Goal: Obtain resource: Download file/media

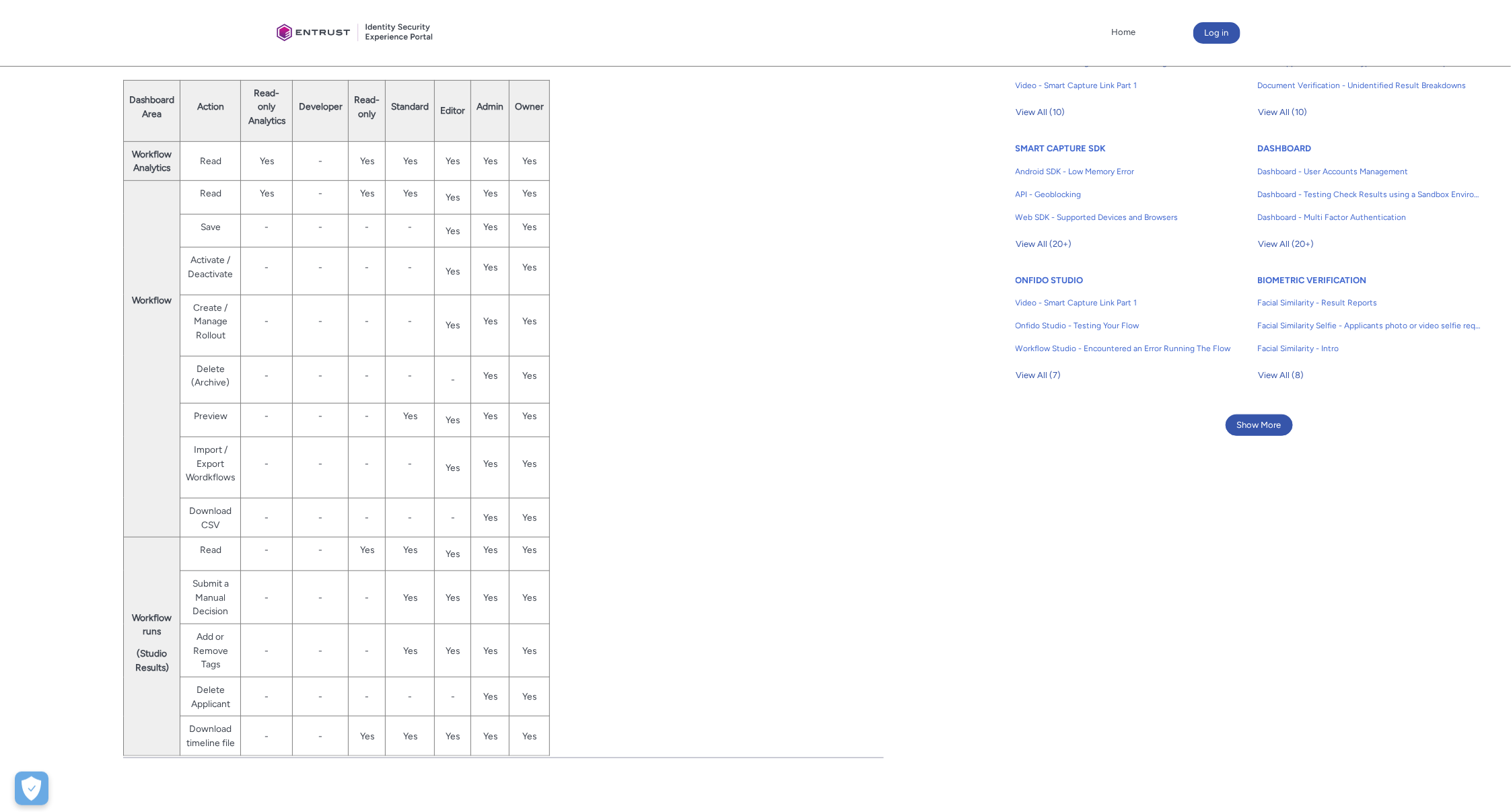
scroll to position [398, 0]
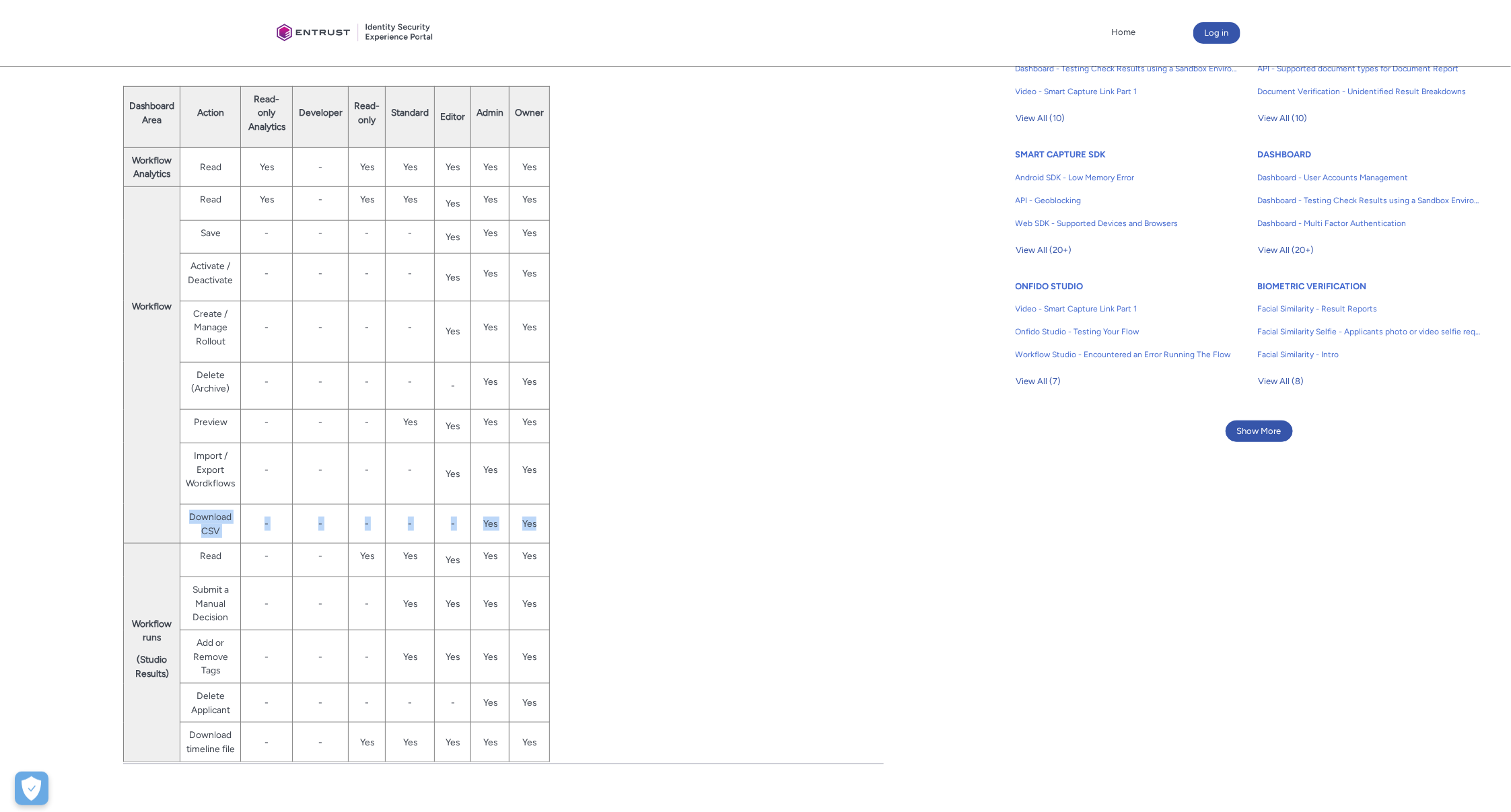
drag, startPoint x: 185, startPoint y: 513, endPoint x: 536, endPoint y: 518, distance: 351.0
click at [536, 518] on tr "Download CSV - - - - - Yes Yes" at bounding box center [337, 523] width 426 height 39
click at [193, 517] on td "Download CSV" at bounding box center [210, 523] width 61 height 39
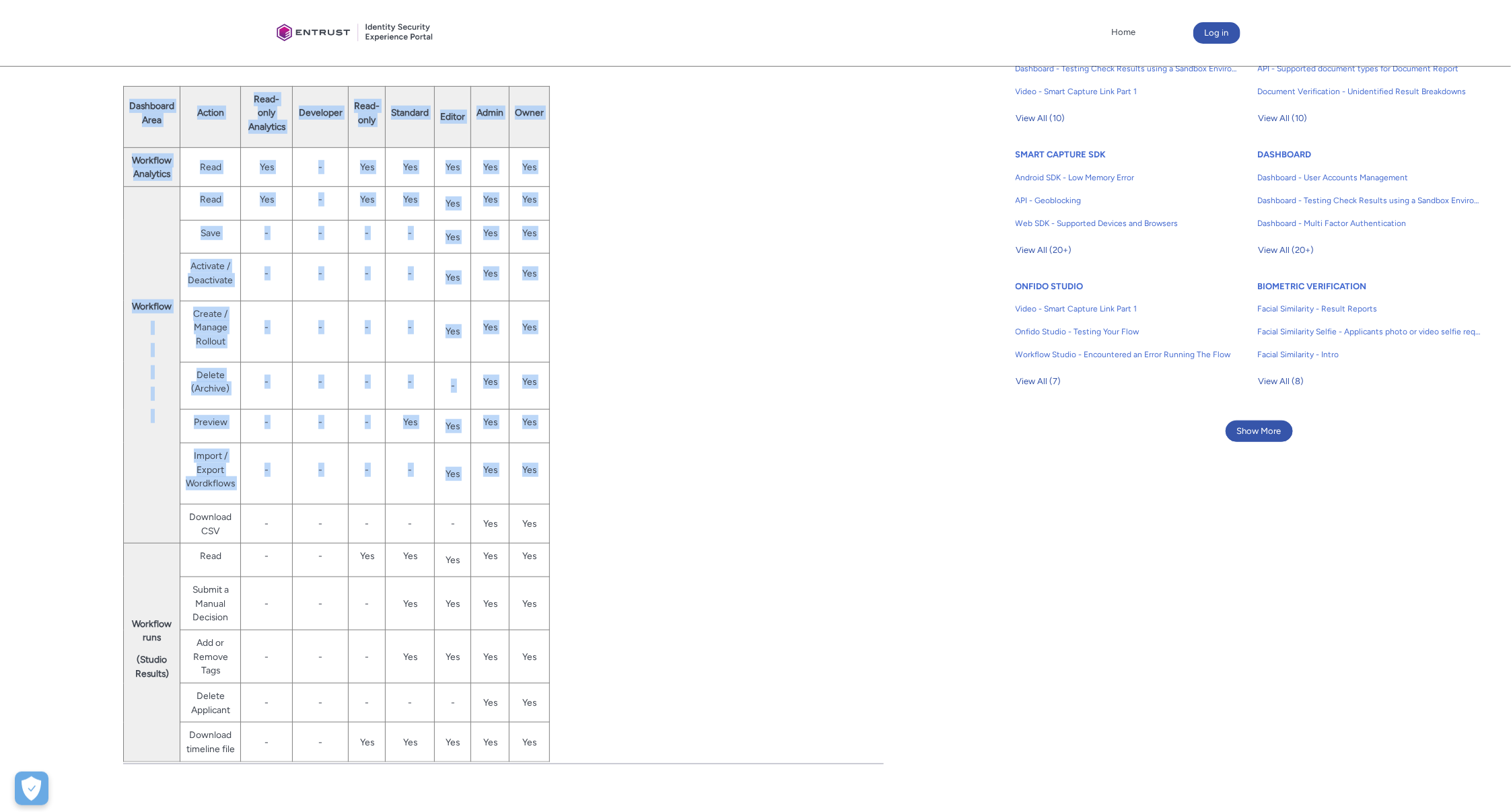
drag, startPoint x: 187, startPoint y: 515, endPoint x: 548, endPoint y: 517, distance: 361.0
click at [548, 517] on div "Overview Onfido offers a dashboard that allows different user roles and permiss…" at bounding box center [503, 382] width 760 height 759
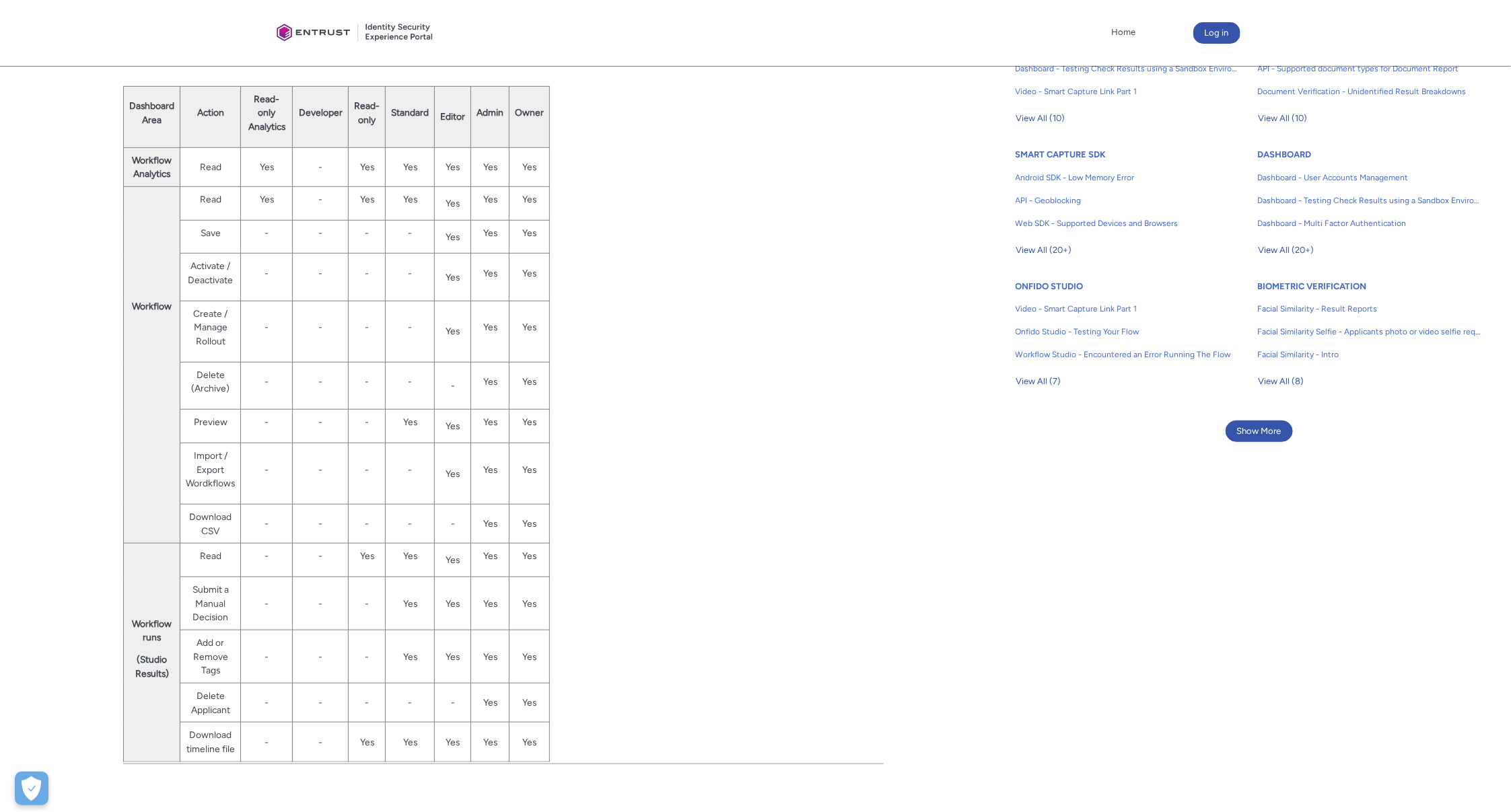
click at [680, 518] on div "Overview Onfido offers a dashboard that allows different user roles and permiss…" at bounding box center [503, 382] width 760 height 759
drag, startPoint x: 187, startPoint y: 515, endPoint x: 541, endPoint y: 520, distance: 354.0
click at [541, 520] on tr "Download CSV - - - - - Yes Yes" at bounding box center [337, 523] width 426 height 39
click at [542, 523] on td "Yes" at bounding box center [529, 523] width 40 height 39
click at [534, 523] on td "Yes" at bounding box center [529, 523] width 40 height 39
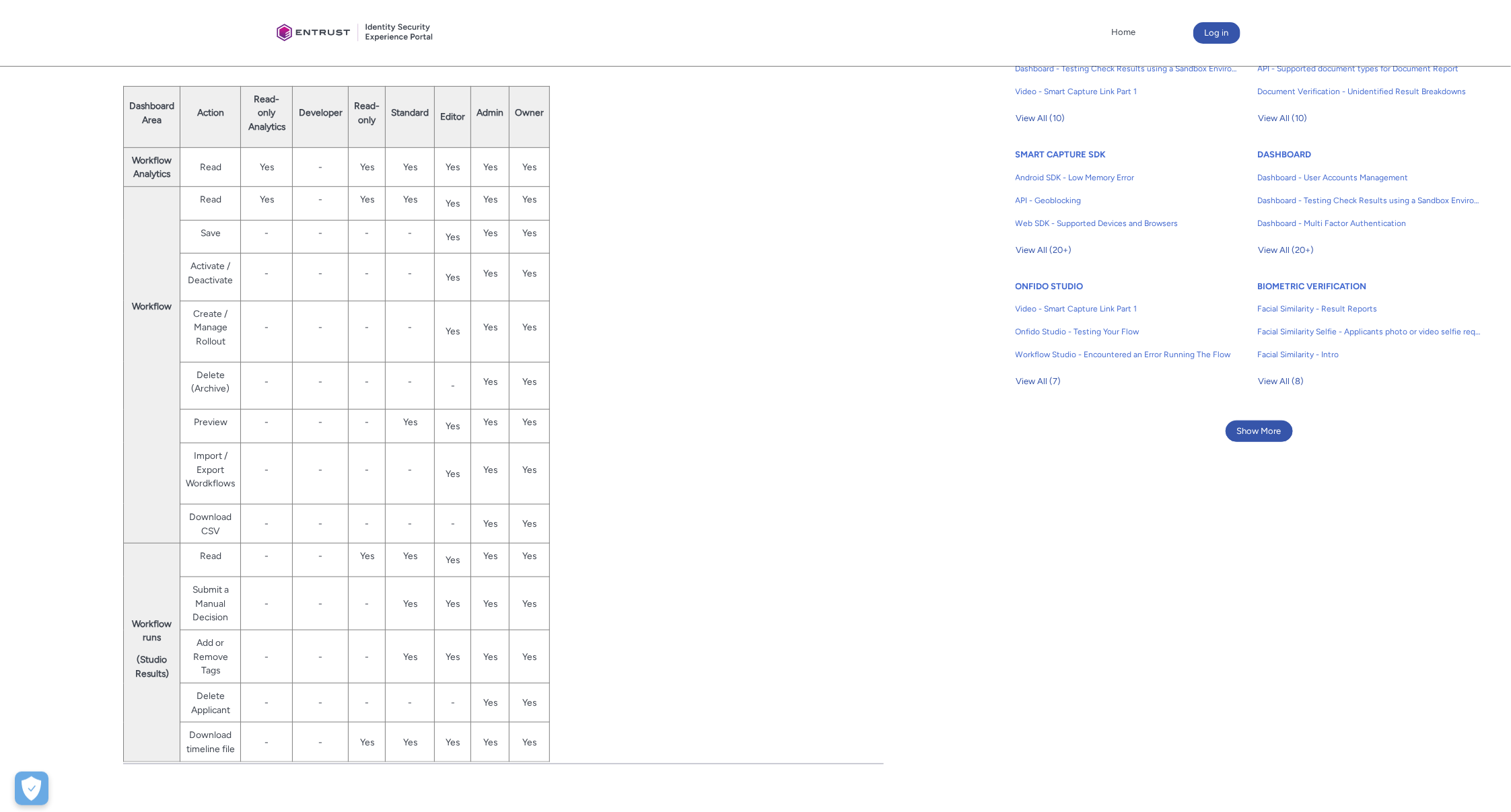
click at [474, 523] on td "Yes" at bounding box center [489, 523] width 38 height 39
click at [489, 522] on td "Yes" at bounding box center [489, 523] width 38 height 39
click at [520, 522] on td "Yes" at bounding box center [529, 523] width 40 height 39
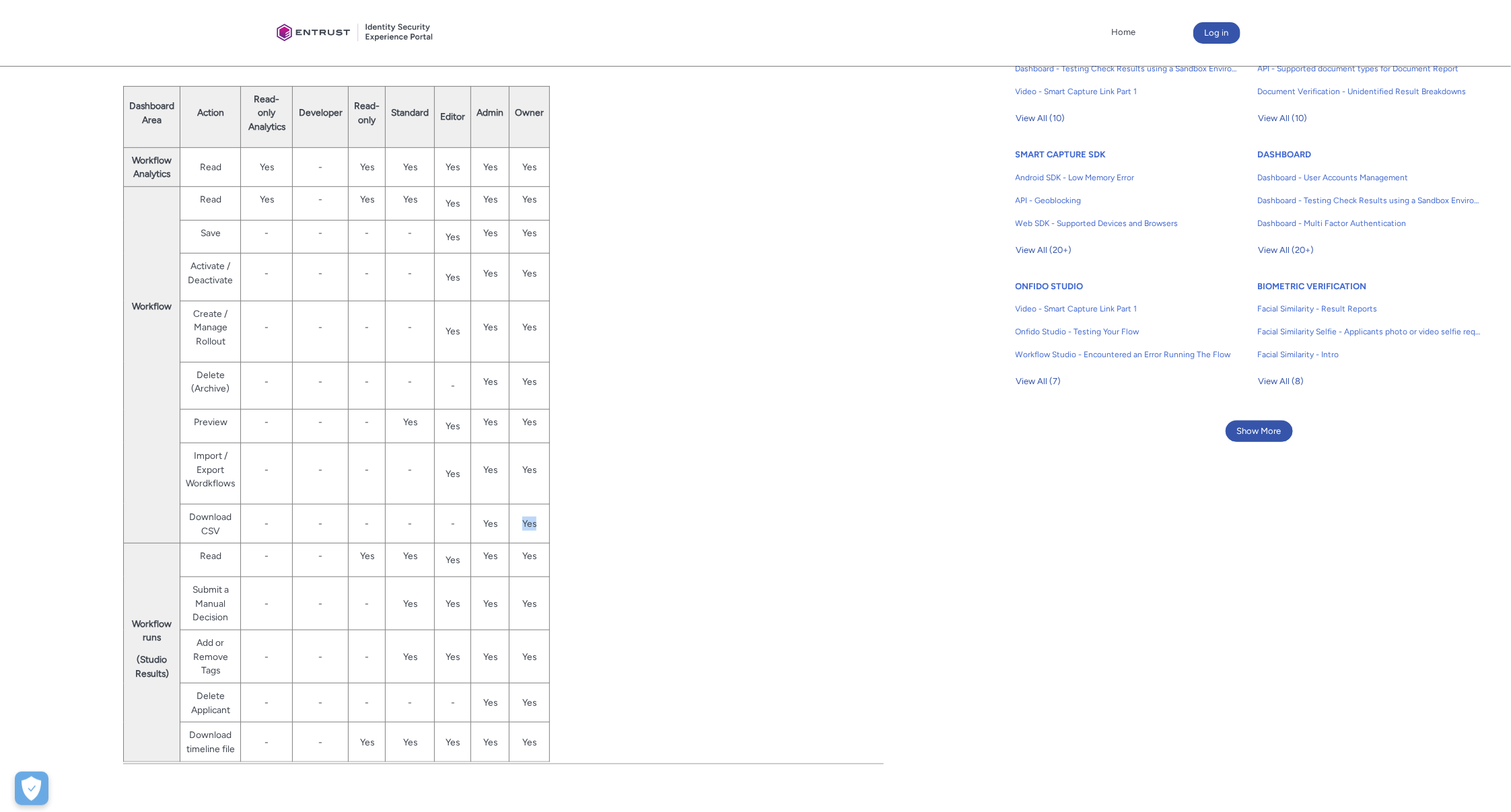
click at [520, 522] on td "Yes" at bounding box center [529, 523] width 40 height 39
click at [484, 523] on td "Yes" at bounding box center [489, 523] width 38 height 39
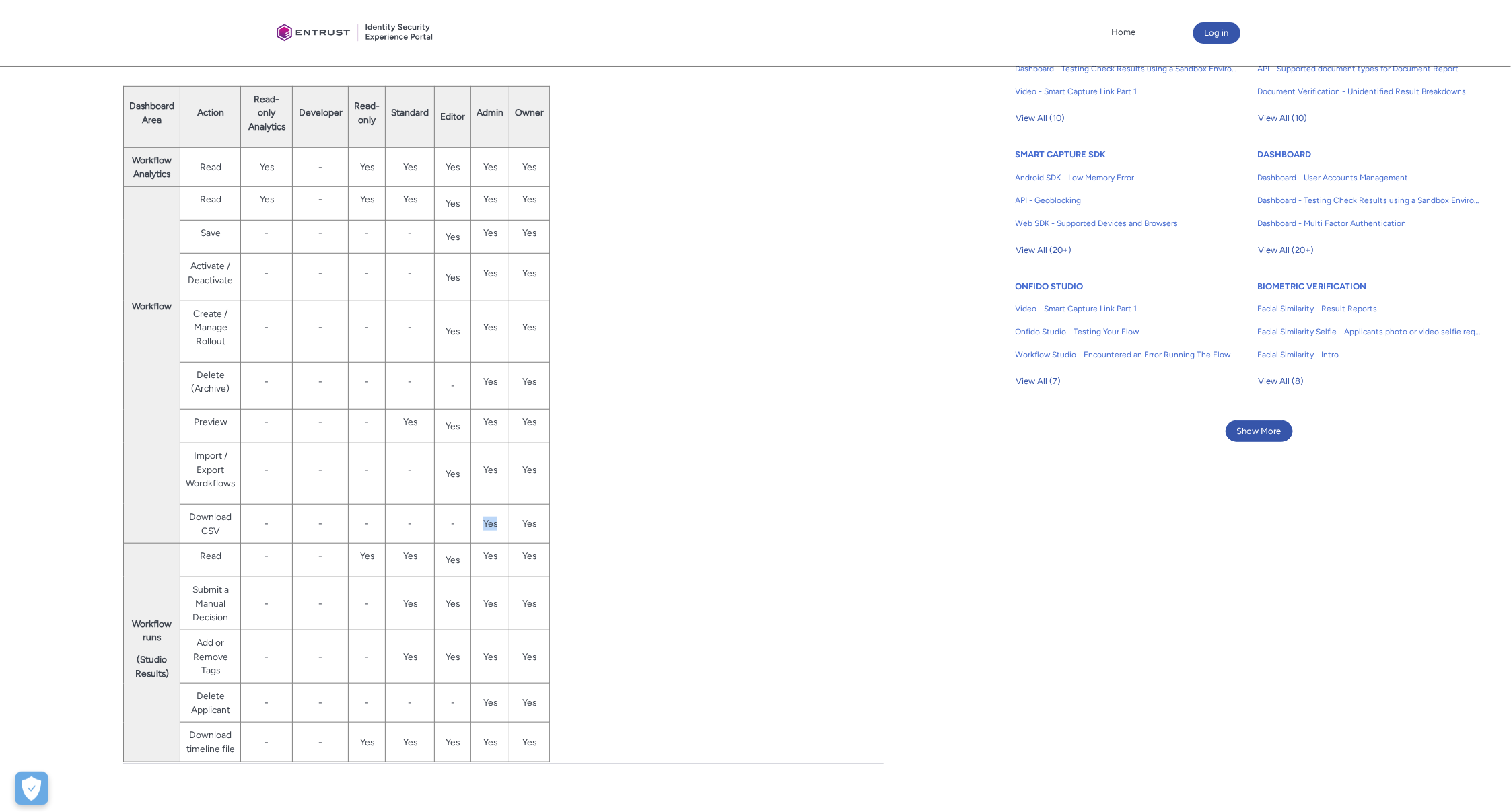
click at [484, 523] on td "Yes" at bounding box center [489, 523] width 38 height 39
